Goal: Task Accomplishment & Management: Complete application form

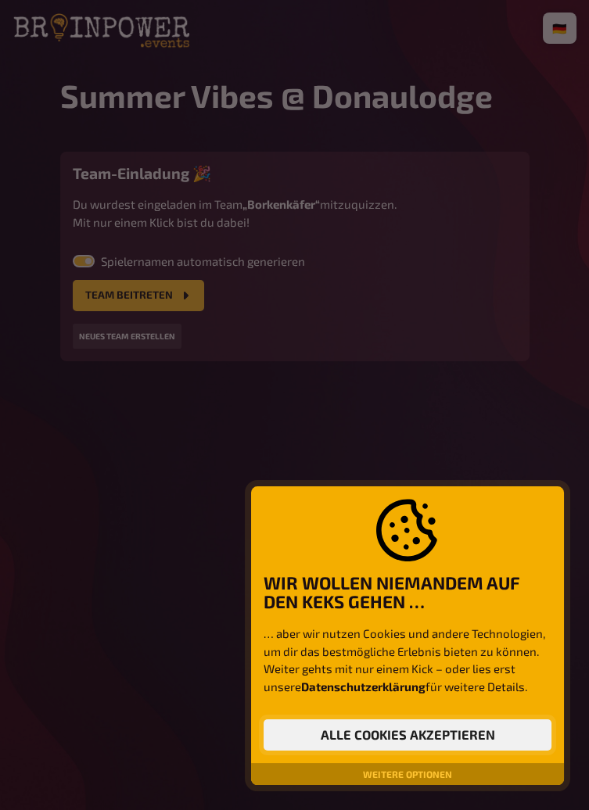
click at [460, 735] on button "Alle Cookies akzeptieren" at bounding box center [407, 734] width 288 height 31
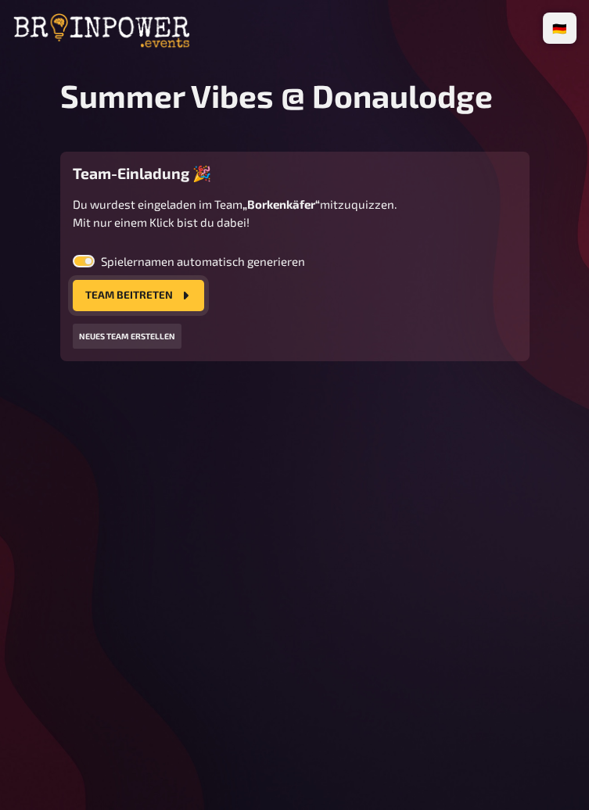
click at [160, 295] on button "Team beitreten" at bounding box center [138, 295] width 131 height 31
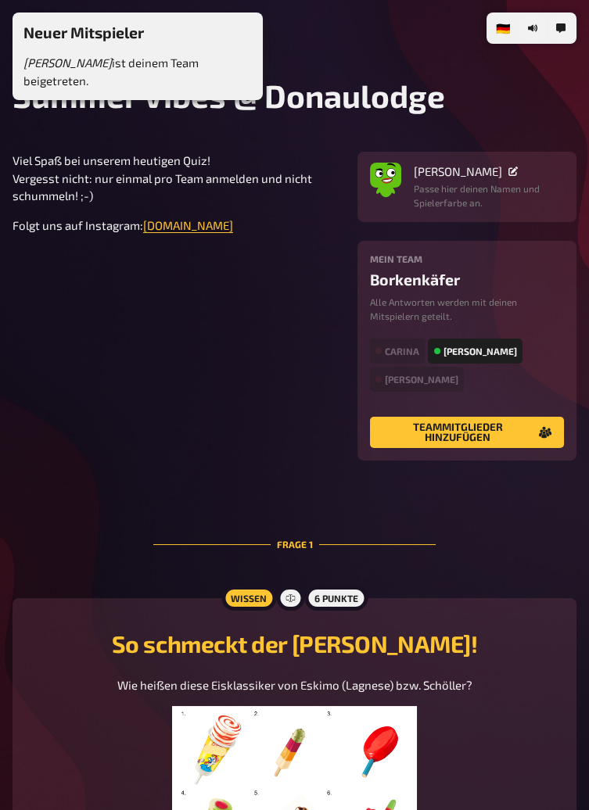
type input "Pop Up"
type input "Kaktus"
type input "Bumbum"
type input "Twister"
type input "Nogger"
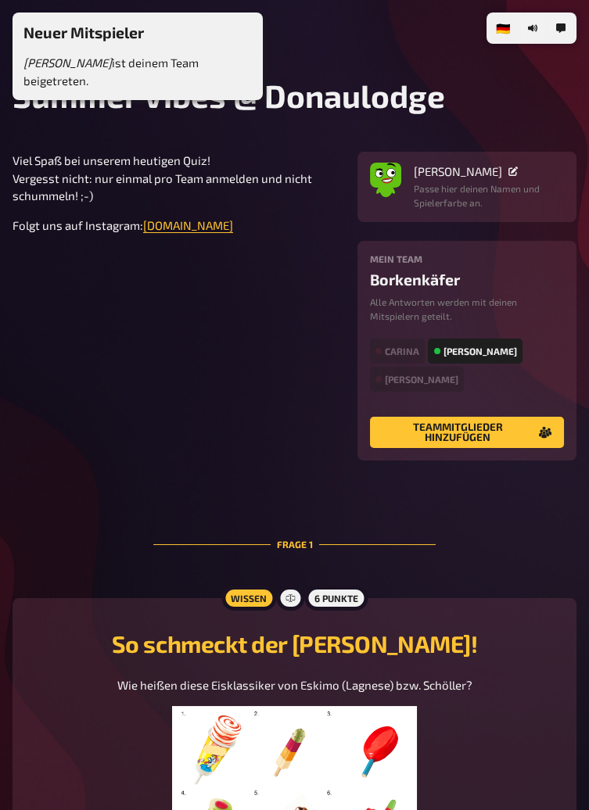
type input "Flutschefinger"
type input "Captain [PERSON_NAME]"
type input "[PERSON_NAME]"
type input "1985"
type input "In the summertime"
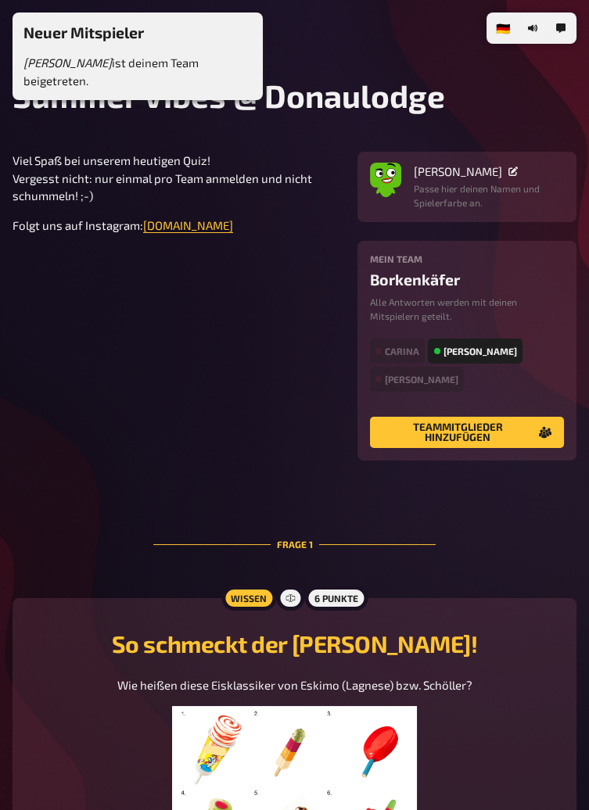
type input "6"
type input "Venga Boys"
type input "We're going to [GEOGRAPHIC_DATA]"
type input "[PERSON_NAME]"
type input "Mambo No. 5"
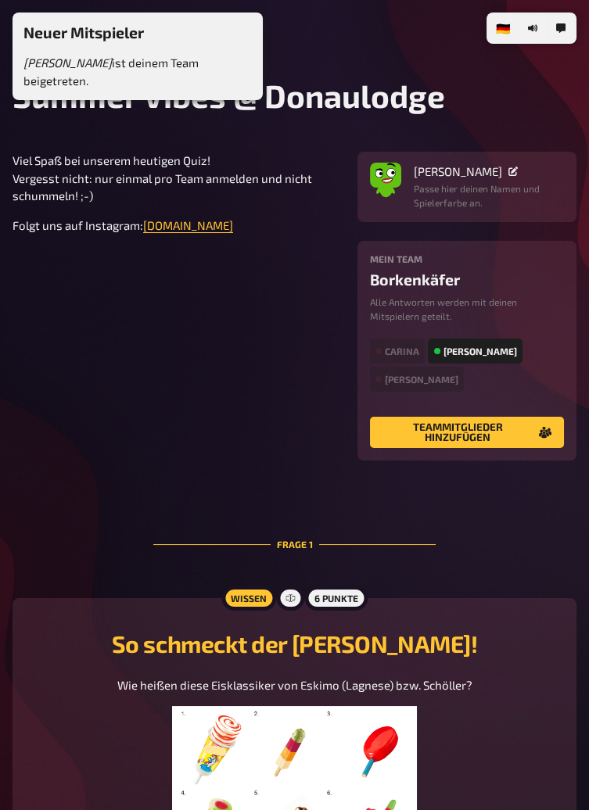
type input "Despacito"
type input "[PERSON_NAME]"
type input "[PERSON_NAME] Sonne Kaktus"
type input "[GEOGRAPHIC_DATA]"
type input "Balearen"
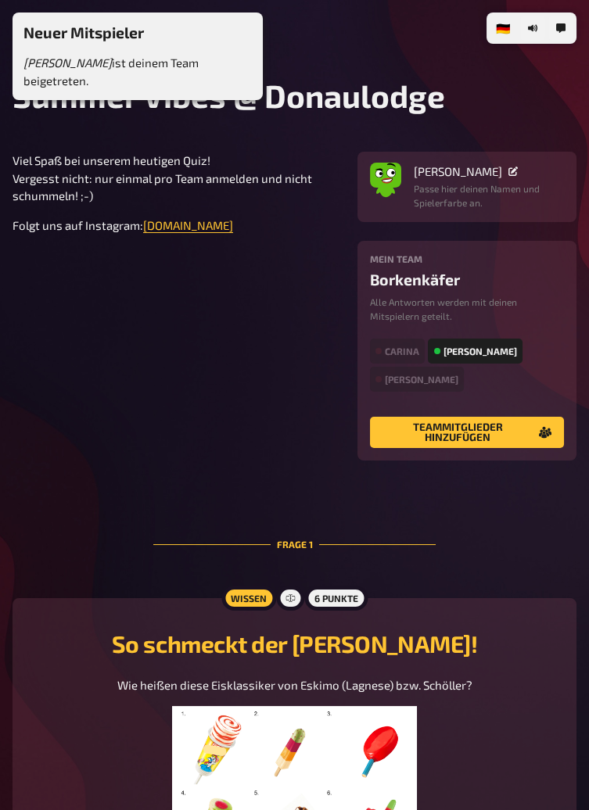
type input "Große Antillen"
type input "Polynesien"
type input "Island in the sun"
radio input "true"
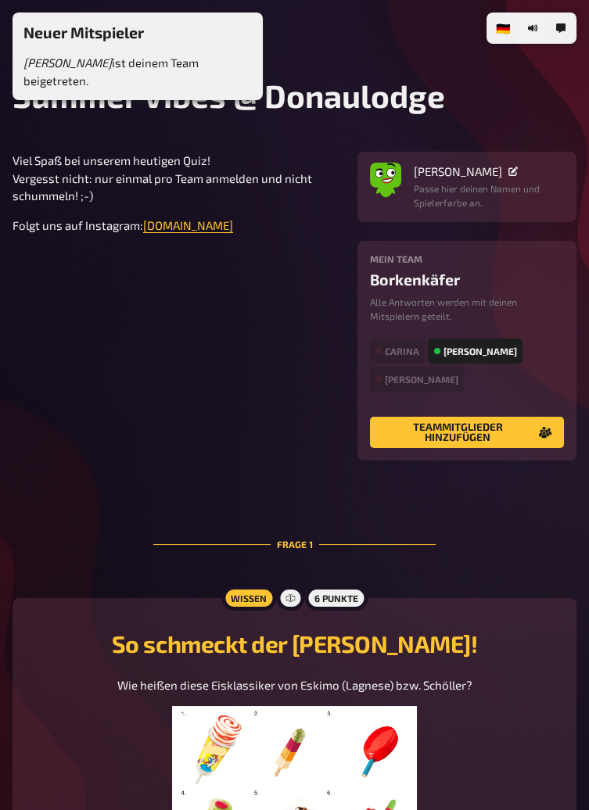
radio input "true"
type input "[PERSON_NAME]"
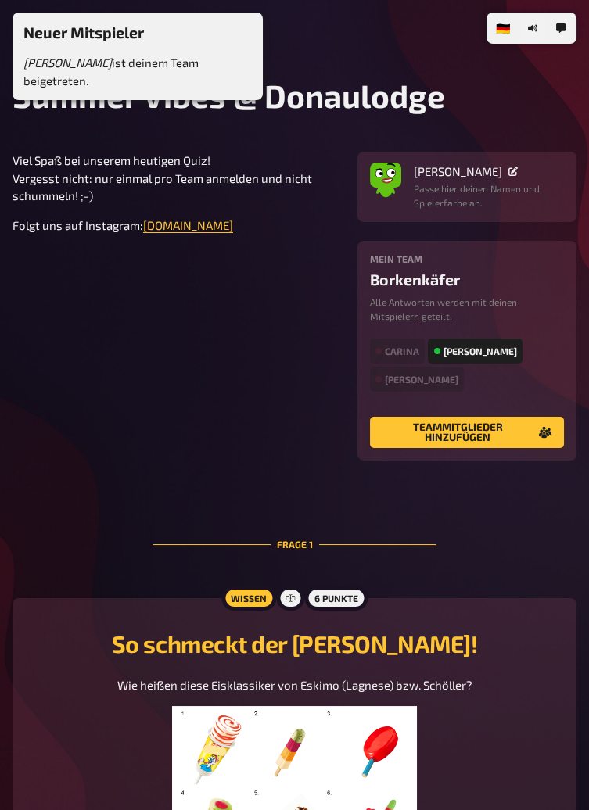
type input "Ice ice Baby"
type input "[PERSON_NAME] and the Waves"
type input "Walking on Sunshine"
